Goal: Transaction & Acquisition: Obtain resource

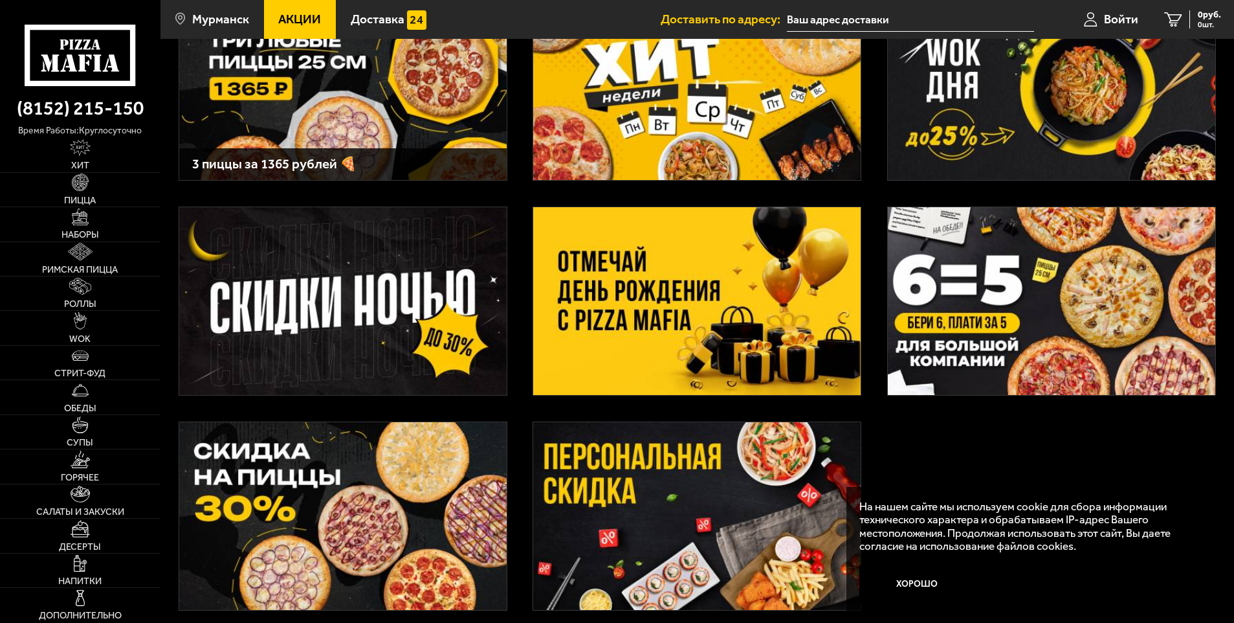
click at [582, 283] on img at bounding box center [697, 301] width 328 height 188
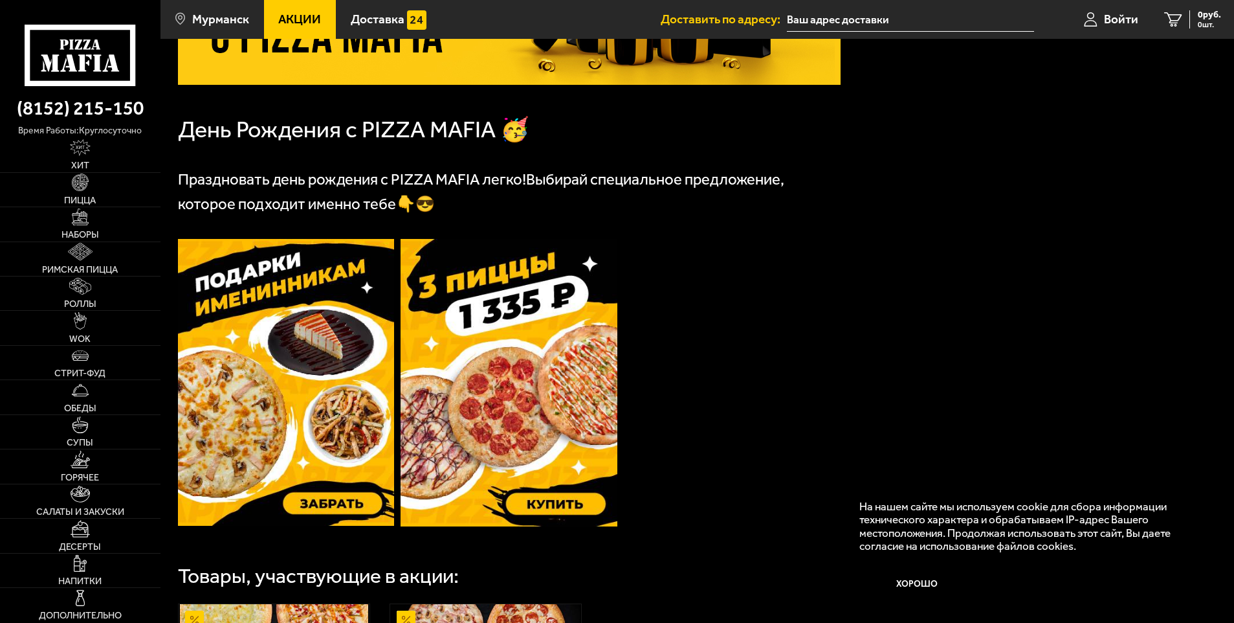
scroll to position [259, 0]
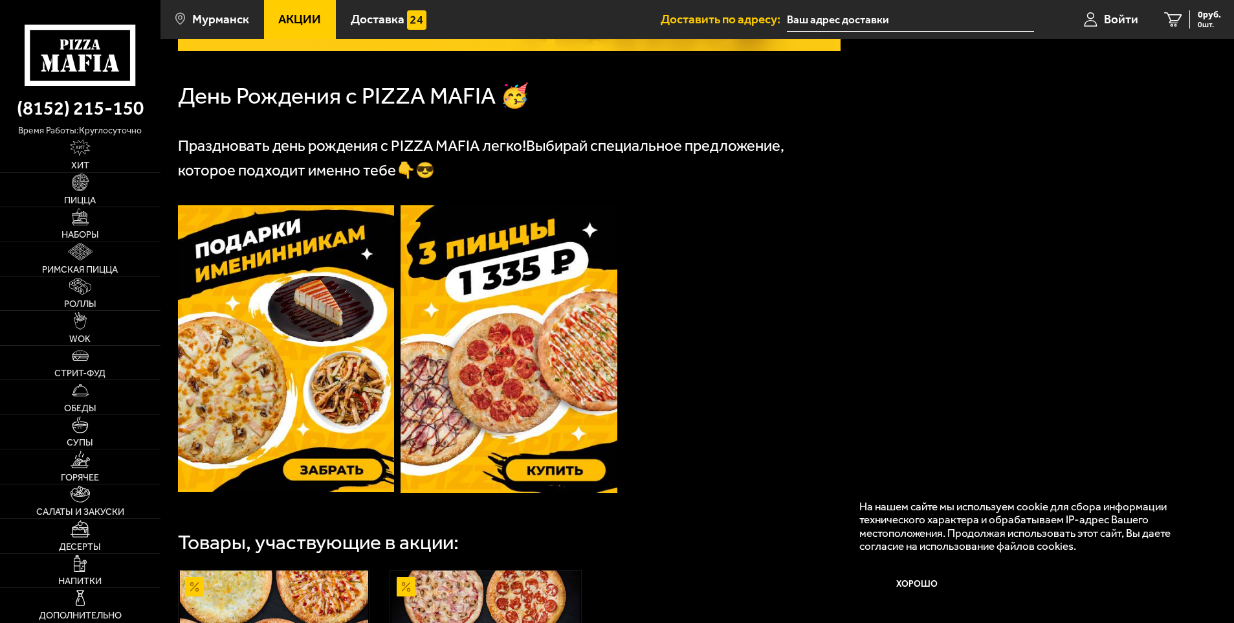
click at [318, 340] on img at bounding box center [286, 348] width 217 height 287
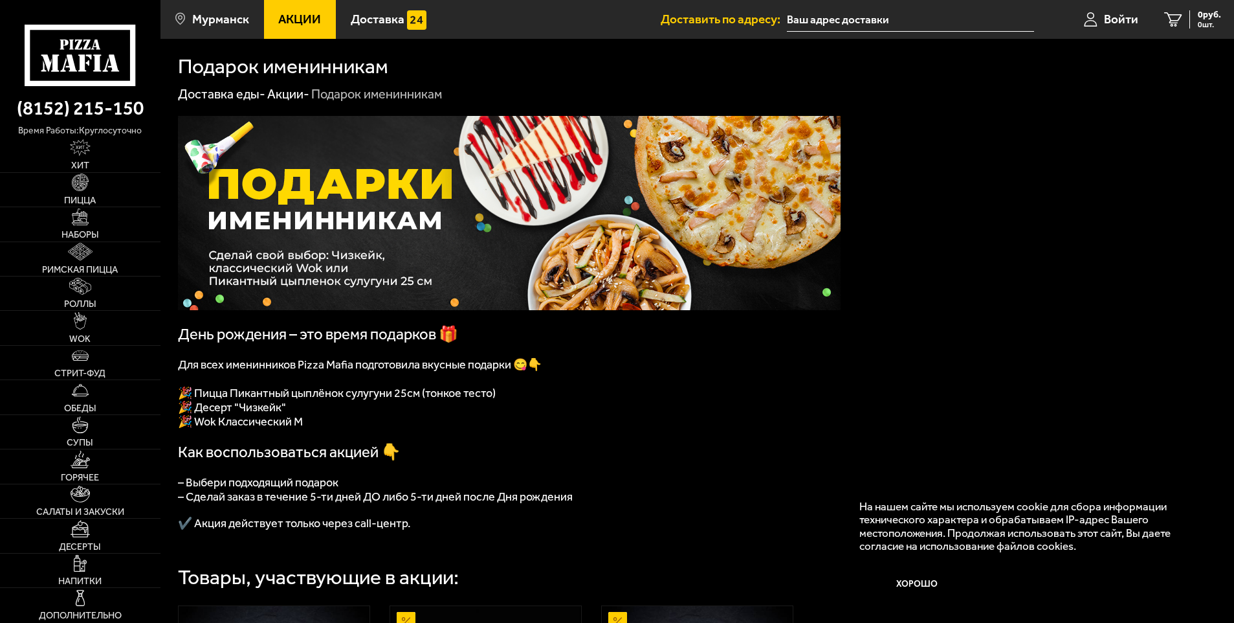
scroll to position [129, 0]
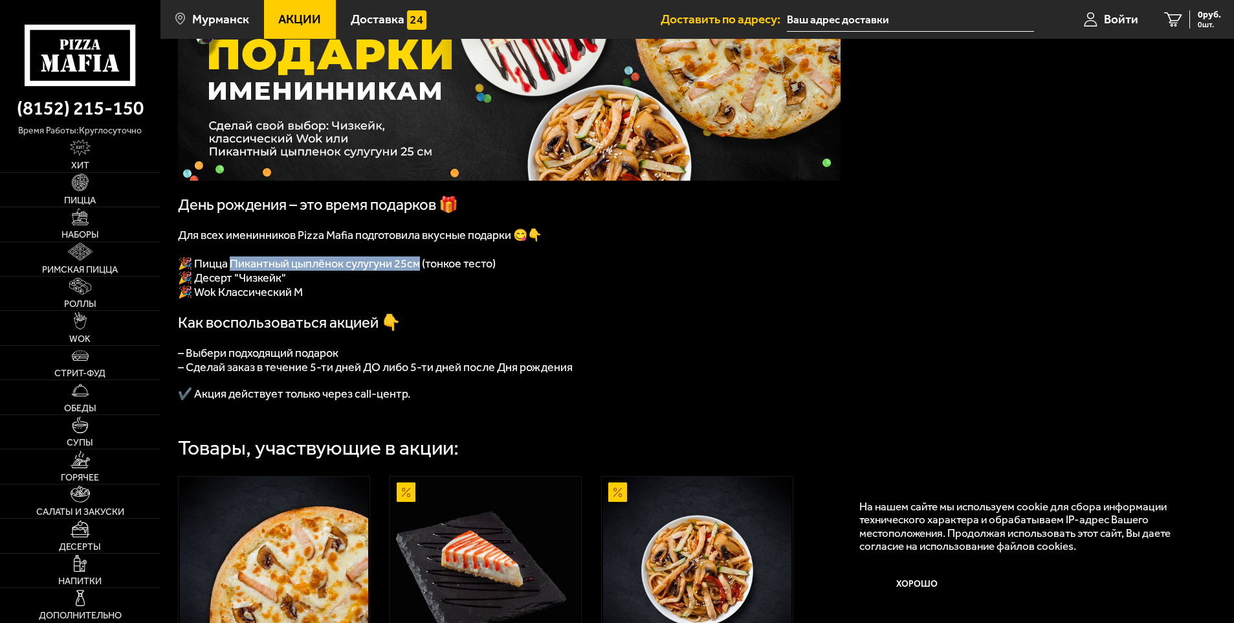
drag, startPoint x: 235, startPoint y: 272, endPoint x: 421, endPoint y: 270, distance: 186.4
click at [421, 270] on span "🎉 Пицца Пикантный цыплёнок сулугуни 25см (тонкое тесто" at bounding box center [335, 263] width 315 height 14
copy span "икантный цыплёнок сулугуни 25см"
